Goal: Task Accomplishment & Management: Manage account settings

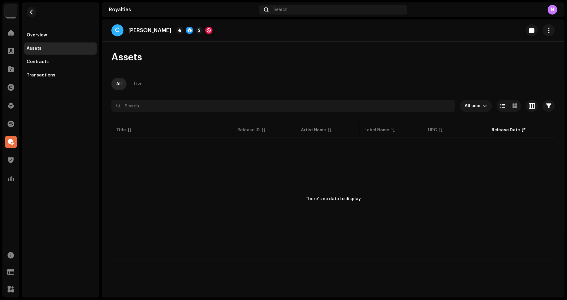
click at [150, 207] on div "There's no data to display" at bounding box center [333, 198] width 444 height 121
click at [14, 31] on div at bounding box center [11, 33] width 12 height 12
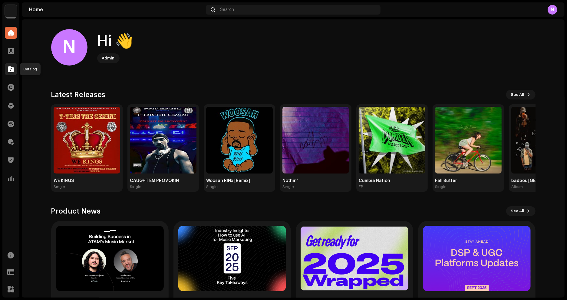
click at [12, 74] on div at bounding box center [11, 69] width 12 height 12
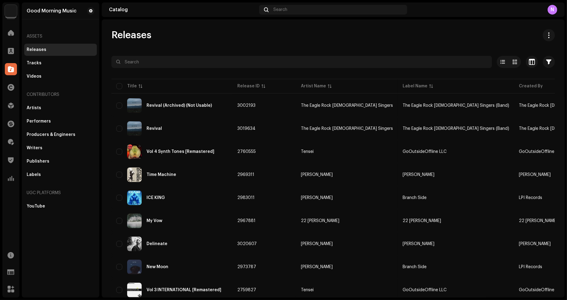
click at [40, 51] on div "Releases" at bounding box center [37, 49] width 20 height 5
click at [148, 61] on input "text" at bounding box center [301, 62] width 381 height 12
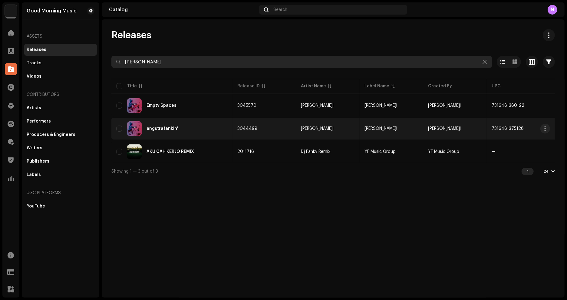
type input "[PERSON_NAME]"
click at [167, 129] on div "angstrafankin'" at bounding box center [163, 128] width 32 height 4
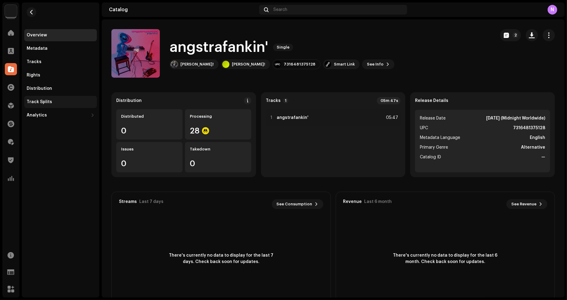
click at [54, 101] on div "Track Splits" at bounding box center [61, 101] width 68 height 5
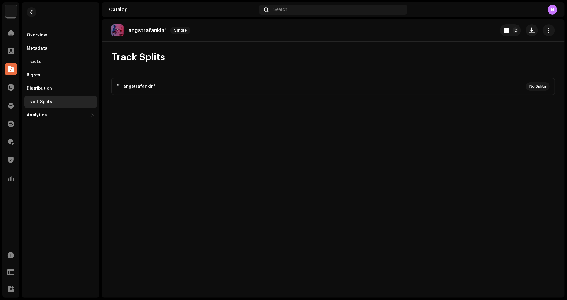
click at [333, 88] on p-accordion "#1 angstrafankin' No Splits" at bounding box center [333, 86] width 444 height 17
click at [552, 32] on span "button" at bounding box center [549, 30] width 6 height 5
click at [420, 71] on div "Track Splits #1 angstrafankin' No Splits" at bounding box center [333, 73] width 463 height 44
click at [544, 84] on p-accordion "#1 angstrafankin' No Splits" at bounding box center [333, 86] width 444 height 17
click at [162, 87] on p-accordion "#1 angstrafankin' No Splits" at bounding box center [333, 86] width 444 height 17
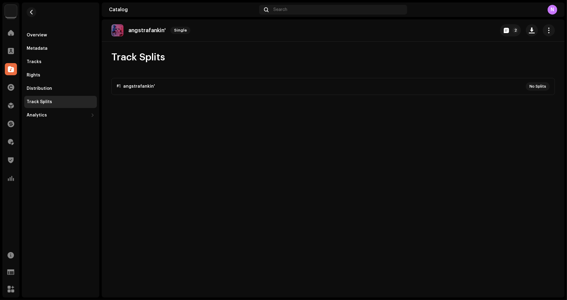
click at [61, 100] on div "Track Splits" at bounding box center [61, 101] width 68 height 5
click at [551, 32] on span "button" at bounding box center [549, 30] width 6 height 5
click at [513, 57] on div "Edit" at bounding box center [522, 57] width 56 height 5
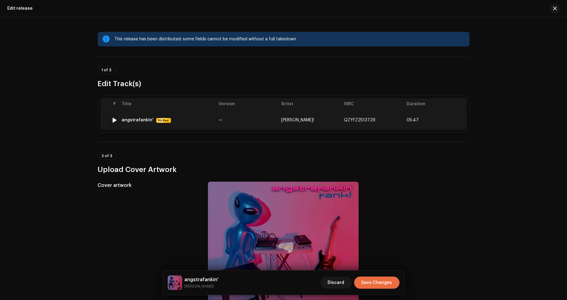
click at [336, 122] on td "[PERSON_NAME]!" at bounding box center [310, 119] width 63 height 19
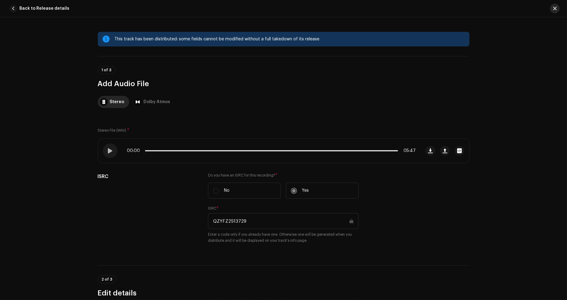
click at [555, 6] on span "button" at bounding box center [555, 8] width 4 height 5
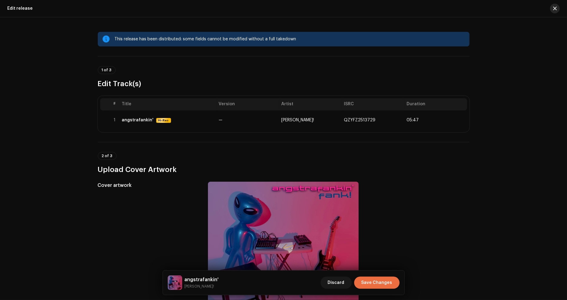
click at [555, 9] on span "button" at bounding box center [555, 8] width 4 height 5
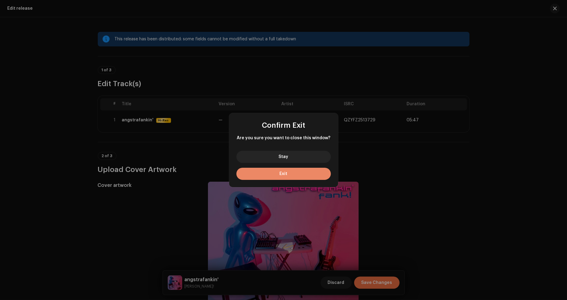
click at [270, 171] on button "Exit" at bounding box center [284, 173] width 94 height 12
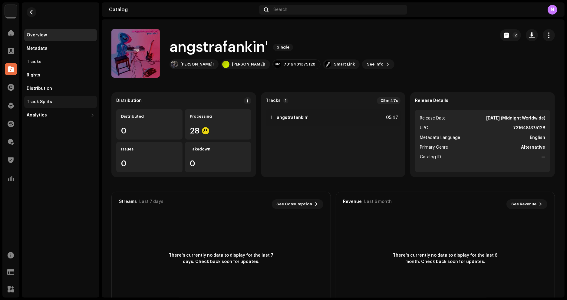
click at [67, 104] on div "Track Splits" at bounding box center [61, 101] width 68 height 5
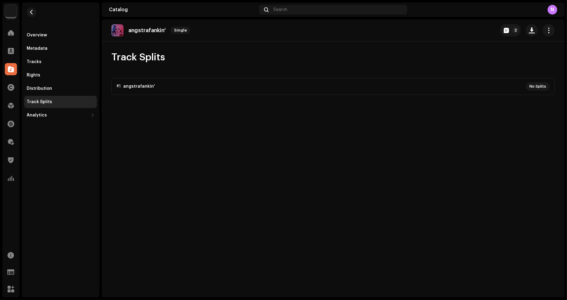
click at [144, 86] on p-accordion "#1 angstrafankin' No Splits" at bounding box center [333, 86] width 444 height 17
click at [10, 143] on span at bounding box center [11, 141] width 6 height 5
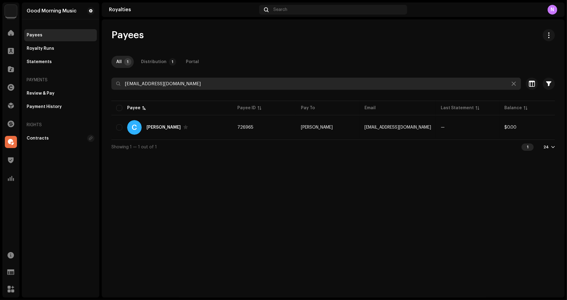
click at [197, 84] on input "[EMAIL_ADDRESS][DOMAIN_NAME]" at bounding box center [316, 84] width 410 height 12
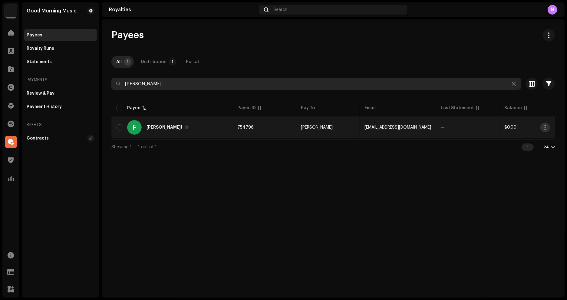
type input "[PERSON_NAME]!"
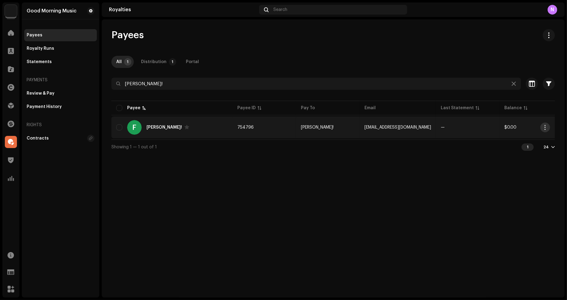
click at [548, 128] on button "button" at bounding box center [546, 127] width 10 height 10
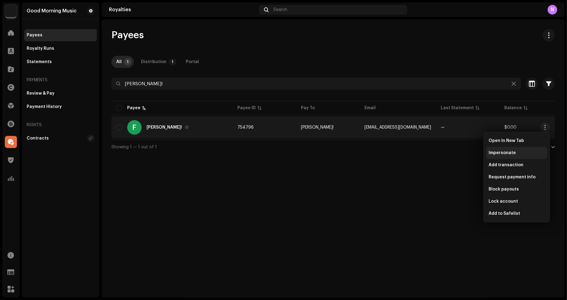
click at [509, 154] on span "Impersonate" at bounding box center [502, 152] width 27 height 5
